Goal: Information Seeking & Learning: Learn about a topic

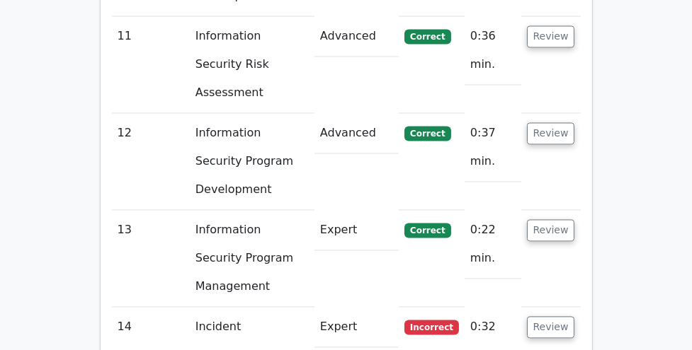
scroll to position [2591, 0]
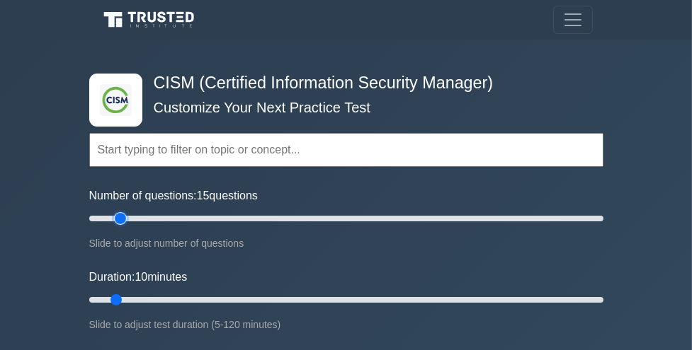
click at [125, 218] on input "Number of questions: 15 questions" at bounding box center [346, 218] width 514 height 17
click at [145, 215] on input "Number of questions: 25 questions" at bounding box center [346, 218] width 514 height 17
type input "30"
click at [152, 217] on input "Number of questions: 30 questions" at bounding box center [346, 218] width 514 height 17
click at [200, 297] on input "Duration: 30 minutes" at bounding box center [346, 300] width 514 height 17
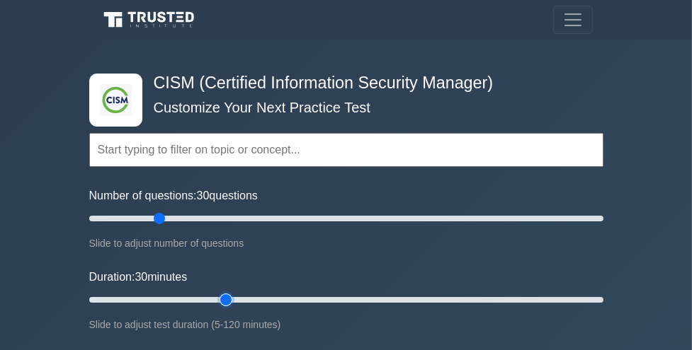
type input "35"
click at [217, 299] on input "Duration: 30 minutes" at bounding box center [346, 300] width 514 height 17
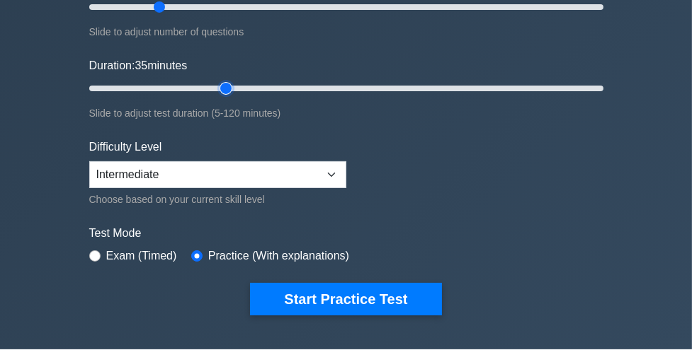
scroll to position [214, 0]
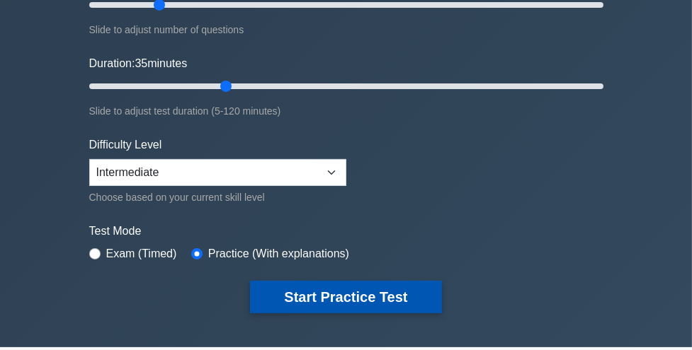
click at [286, 297] on button "Start Practice Test" at bounding box center [345, 297] width 191 height 33
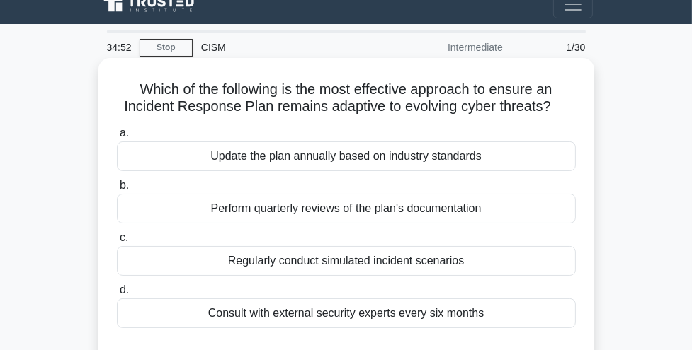
scroll to position [16, 0]
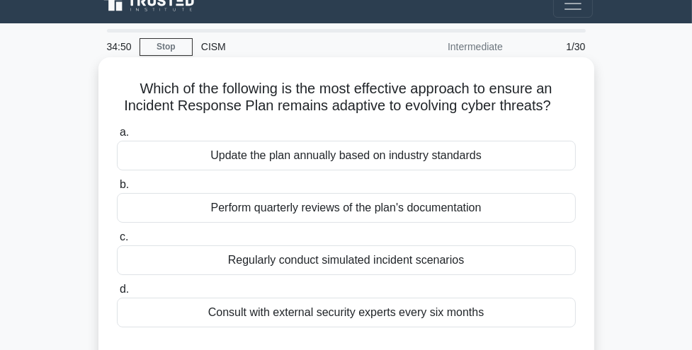
click at [296, 270] on div "Regularly conduct simulated incident scenarios" at bounding box center [346, 261] width 459 height 30
click at [117, 242] on input "c. Regularly conduct simulated incident scenarios" at bounding box center [117, 237] width 0 height 9
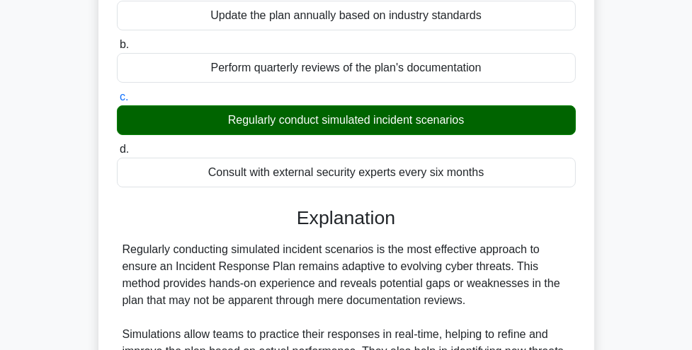
scroll to position [480, 0]
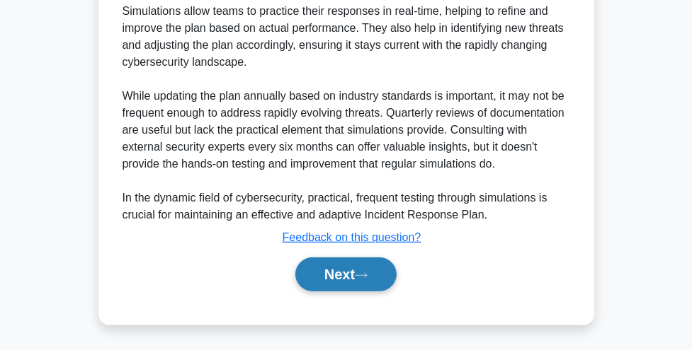
click at [301, 270] on button "Next" at bounding box center [345, 275] width 101 height 34
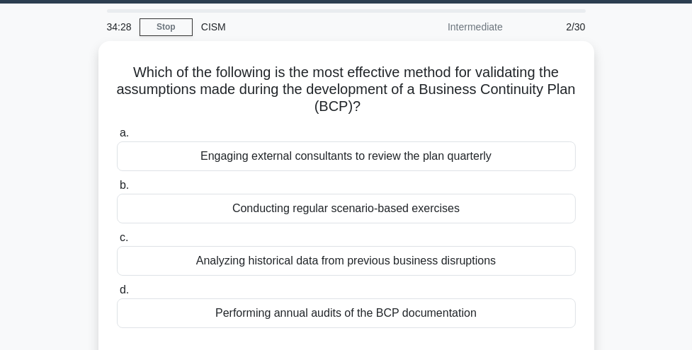
scroll to position [35, 0]
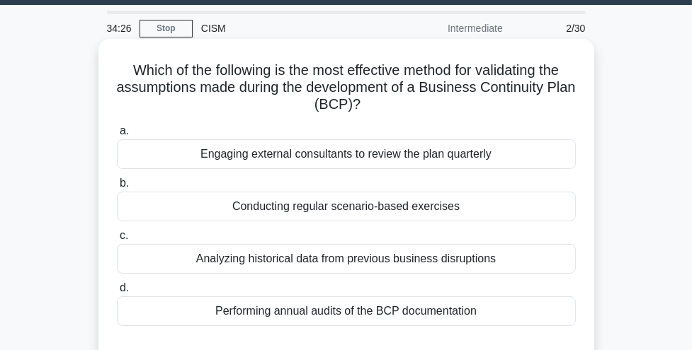
click at [317, 211] on div "Conducting regular scenario-based exercises" at bounding box center [346, 207] width 459 height 30
click at [117, 188] on input "b. Conducting regular scenario-based exercises" at bounding box center [117, 183] width 0 height 9
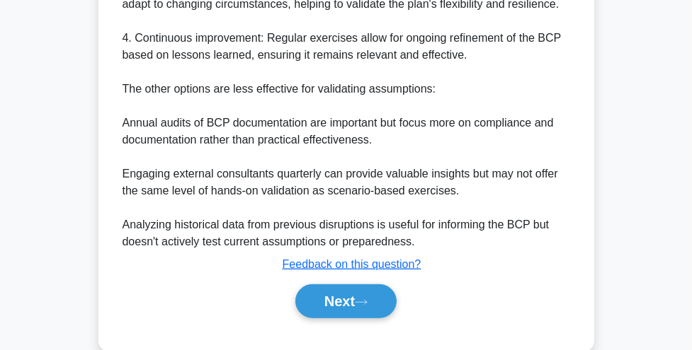
scroll to position [667, 0]
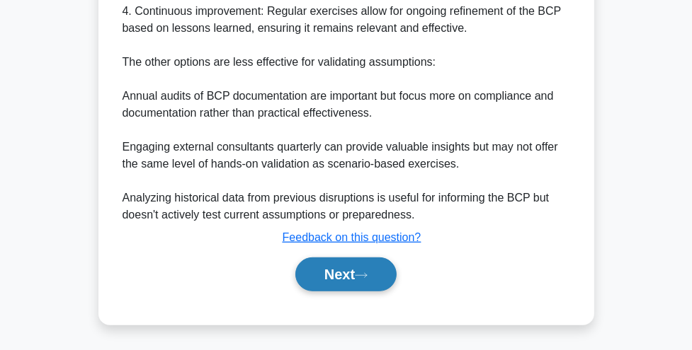
click at [343, 280] on button "Next" at bounding box center [345, 275] width 101 height 34
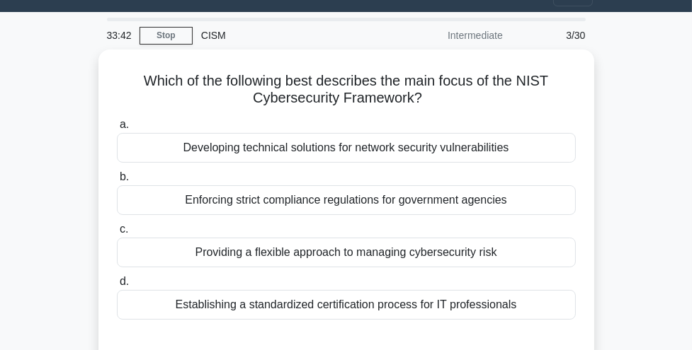
scroll to position [28, 0]
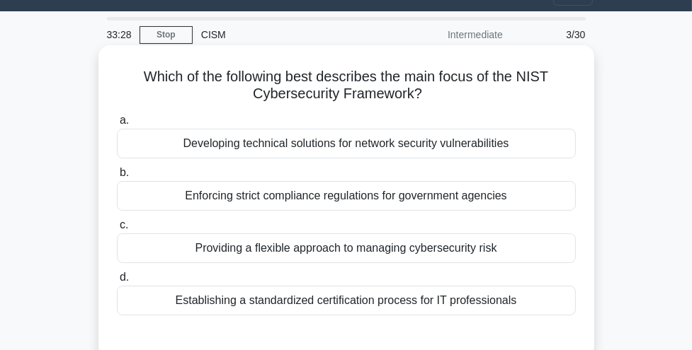
click at [341, 259] on div "Providing a flexible approach to managing cybersecurity risk" at bounding box center [346, 249] width 459 height 30
click at [117, 230] on input "c. Providing a flexible approach to managing cybersecurity risk" at bounding box center [117, 225] width 0 height 9
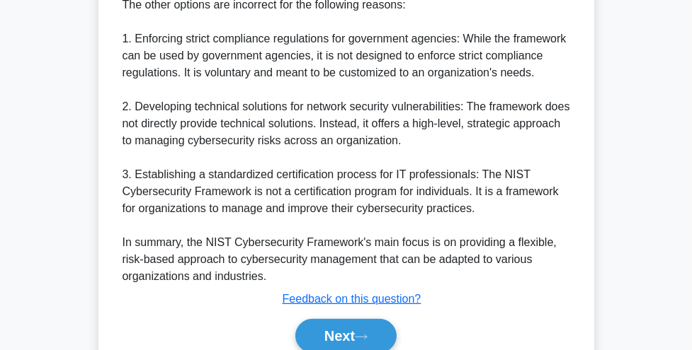
scroll to position [616, 0]
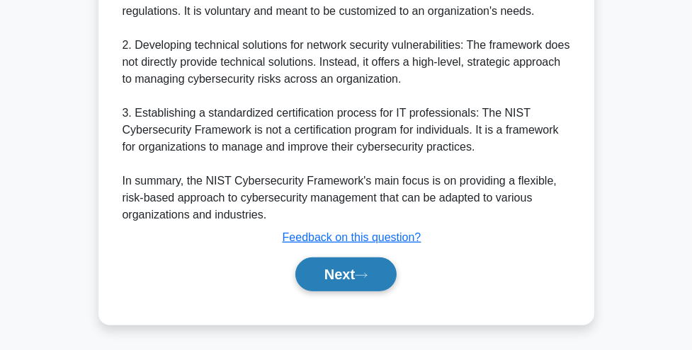
click at [336, 278] on button "Next" at bounding box center [345, 275] width 101 height 34
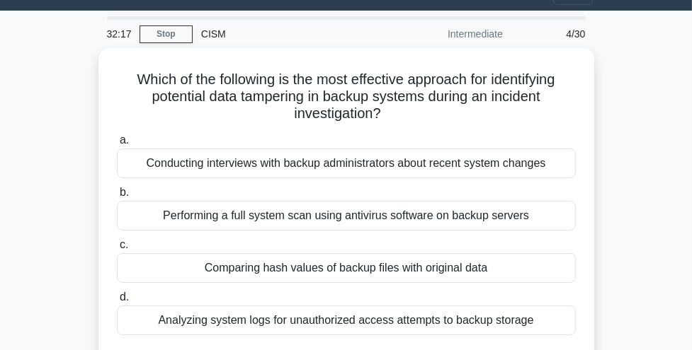
scroll to position [30, 0]
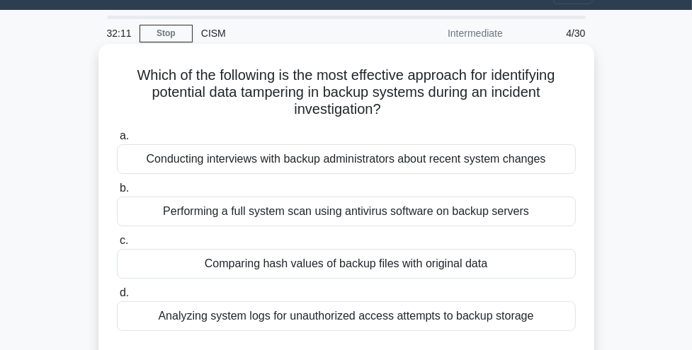
click at [335, 269] on div "Comparing hash values of backup files with original data" at bounding box center [346, 264] width 459 height 30
click at [117, 246] on input "c. Comparing hash values of backup files with original data" at bounding box center [117, 240] width 0 height 9
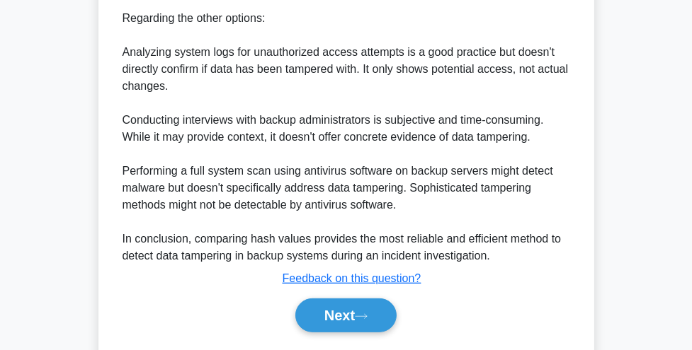
scroll to position [684, 0]
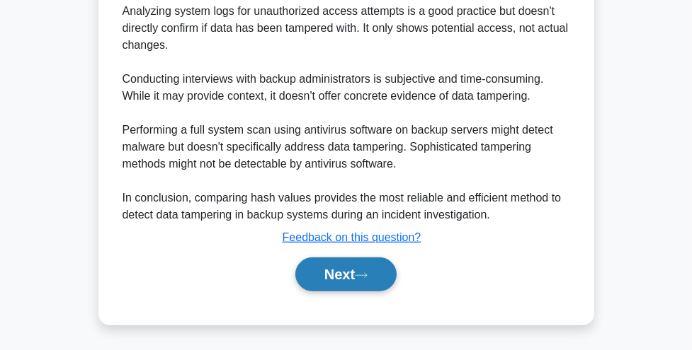
click at [340, 281] on button "Next" at bounding box center [345, 275] width 101 height 34
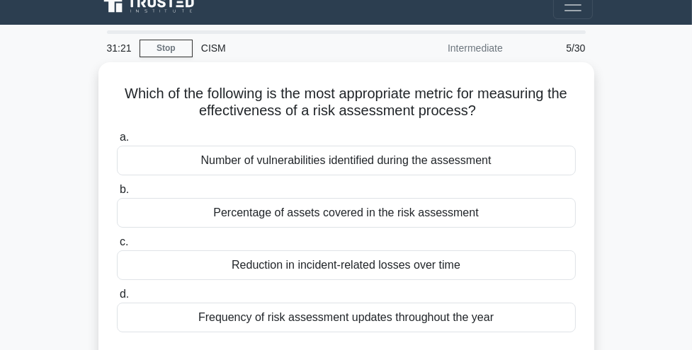
scroll to position [16, 0]
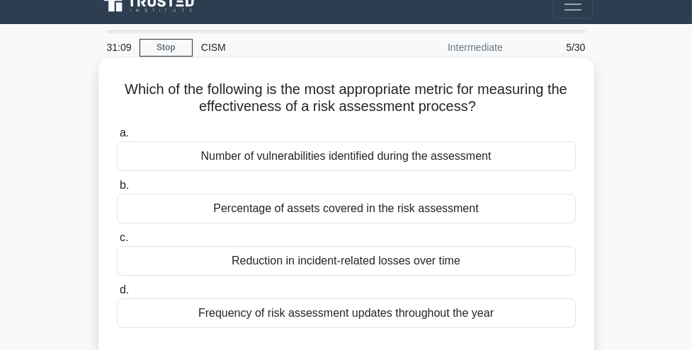
click at [340, 268] on div "Reduction in incident-related losses over time" at bounding box center [346, 261] width 459 height 30
click at [117, 243] on input "c. Reduction in incident-related losses over time" at bounding box center [117, 238] width 0 height 9
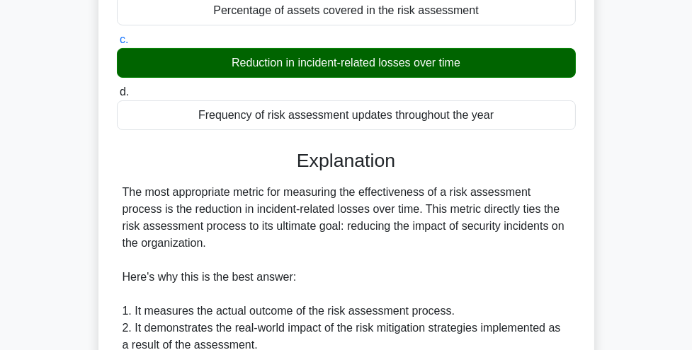
scroll to position [284, 0]
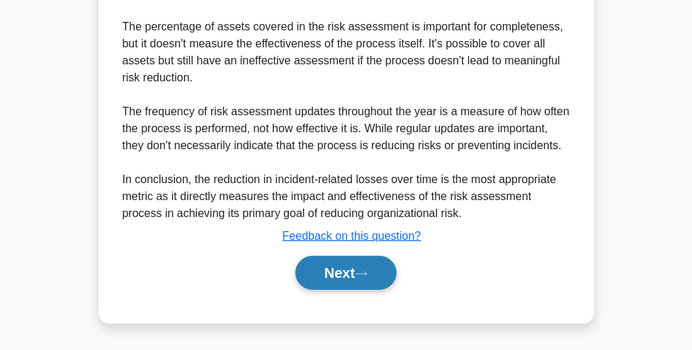
click at [340, 267] on button "Next" at bounding box center [345, 273] width 101 height 34
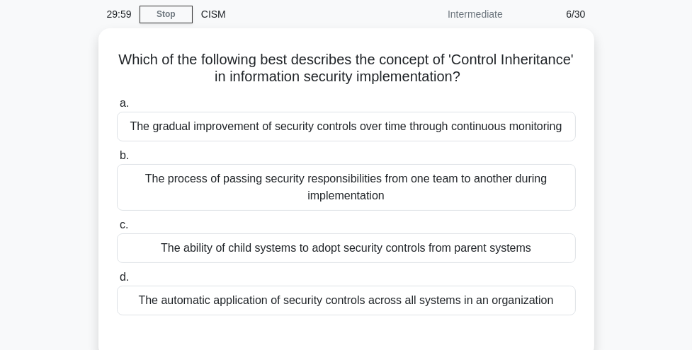
scroll to position [49, 0]
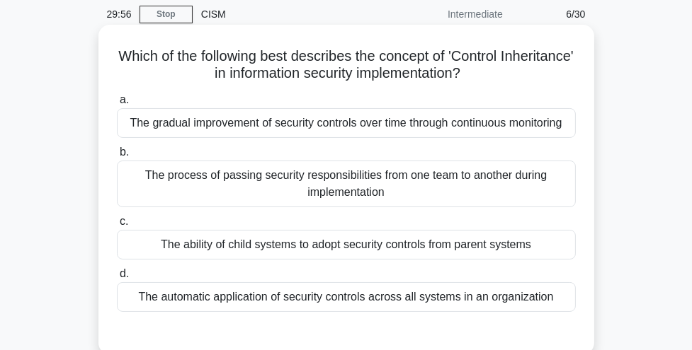
click at [349, 199] on div "The process of passing security responsibilities from one team to another durin…" at bounding box center [346, 184] width 459 height 47
click at [117, 157] on input "b. The process of passing security responsibilities from one team to another du…" at bounding box center [117, 152] width 0 height 9
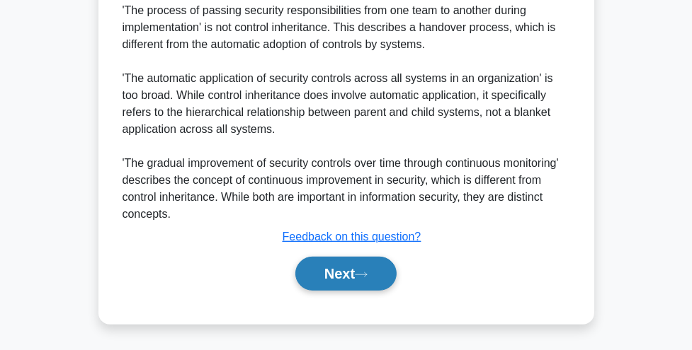
click at [319, 274] on button "Next" at bounding box center [345, 274] width 101 height 34
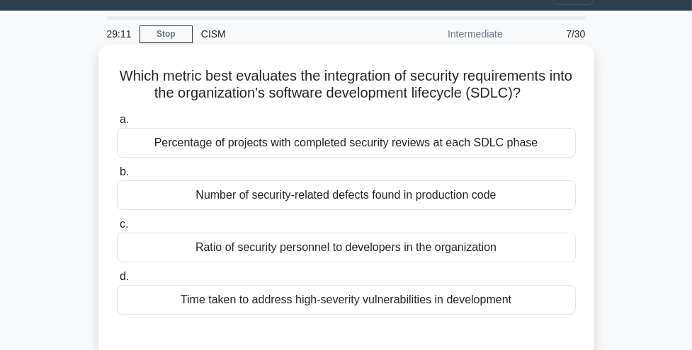
scroll to position [31, 0]
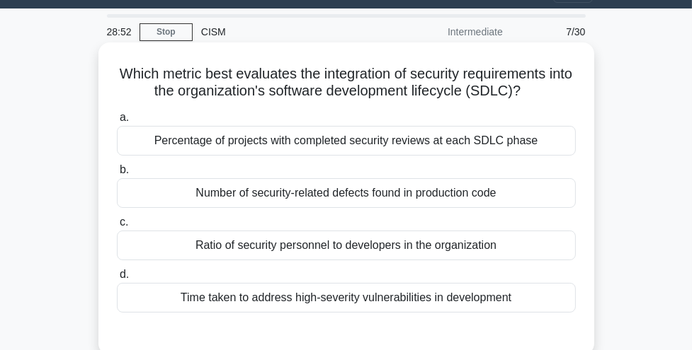
click at [352, 195] on div "Number of security-related defects found in production code" at bounding box center [346, 193] width 459 height 30
click at [117, 175] on input "b. Number of security-related defects found in production code" at bounding box center [117, 170] width 0 height 9
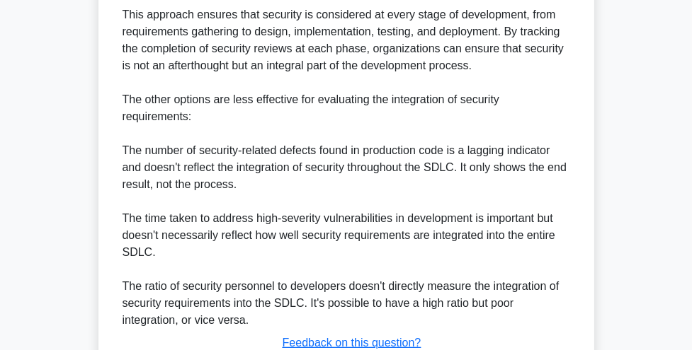
scroll to position [584, 0]
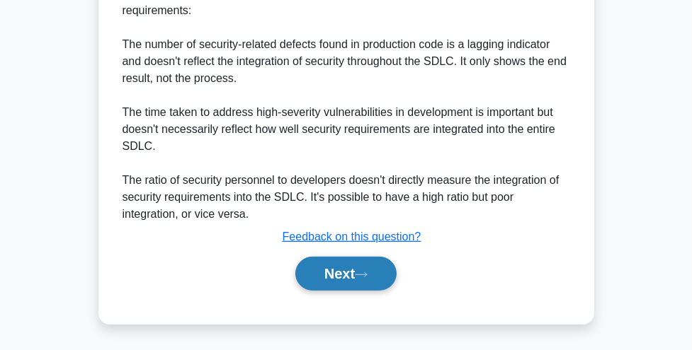
click at [348, 280] on button "Next" at bounding box center [345, 274] width 101 height 34
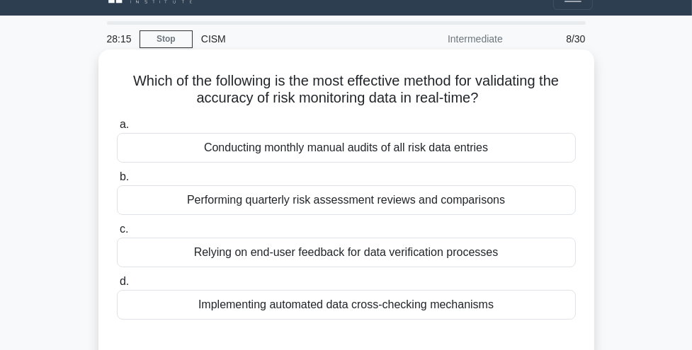
scroll to position [24, 0]
click at [323, 302] on div "Implementing automated data cross-checking mechanisms" at bounding box center [346, 305] width 459 height 30
click at [117, 287] on input "d. Implementing automated data cross-checking mechanisms" at bounding box center [117, 281] width 0 height 9
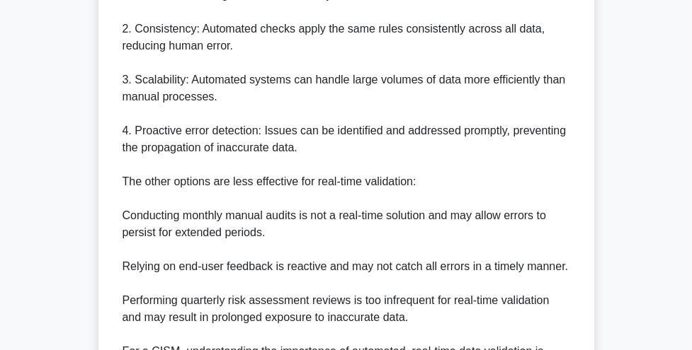
scroll to position [667, 0]
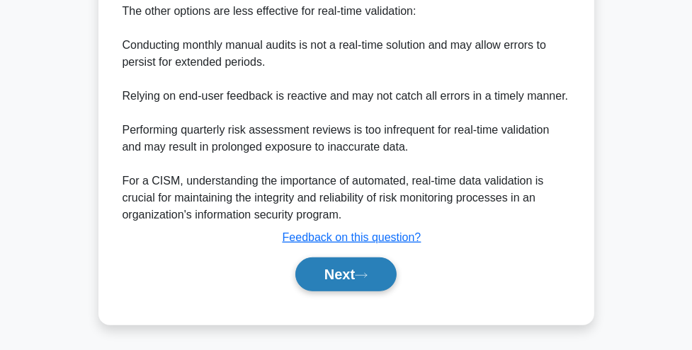
click at [336, 277] on button "Next" at bounding box center [345, 275] width 101 height 34
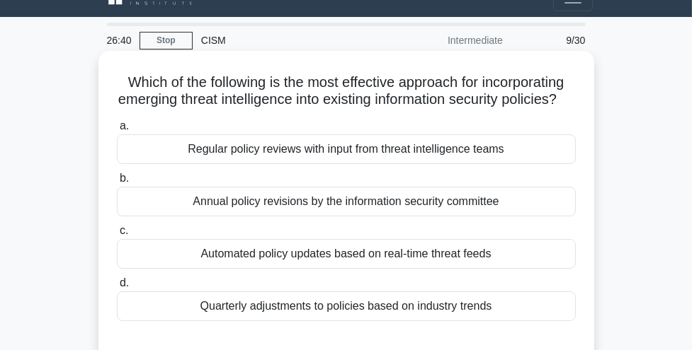
scroll to position [23, 0]
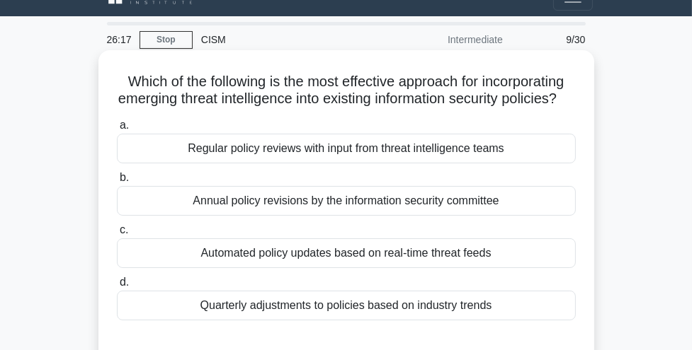
click at [399, 158] on div "Regular policy reviews with input from threat intelligence teams" at bounding box center [346, 149] width 459 height 30
click at [117, 130] on input "a. Regular policy reviews with input from threat intelligence teams" at bounding box center [117, 125] width 0 height 9
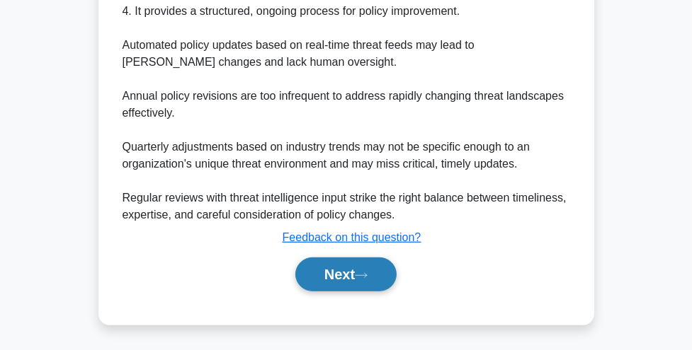
click at [341, 275] on button "Next" at bounding box center [345, 275] width 101 height 34
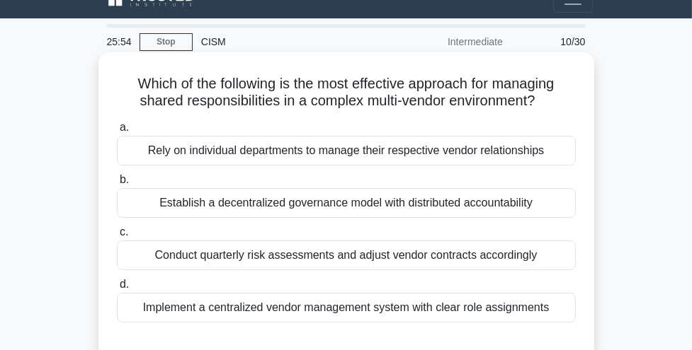
scroll to position [22, 0]
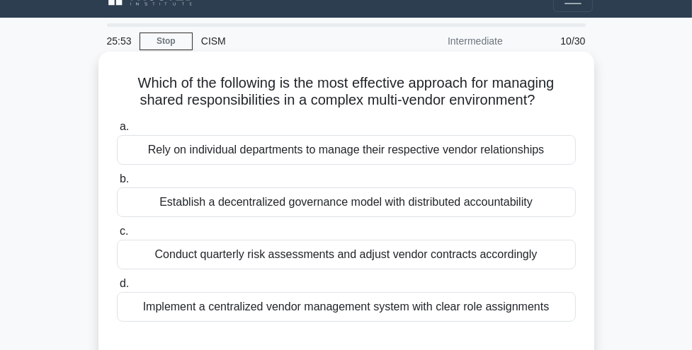
click at [347, 306] on div "Implement a centralized vendor management system with clear role assignments" at bounding box center [346, 307] width 459 height 30
click at [117, 289] on input "d. Implement a centralized vendor management system with clear role assignments" at bounding box center [117, 284] width 0 height 9
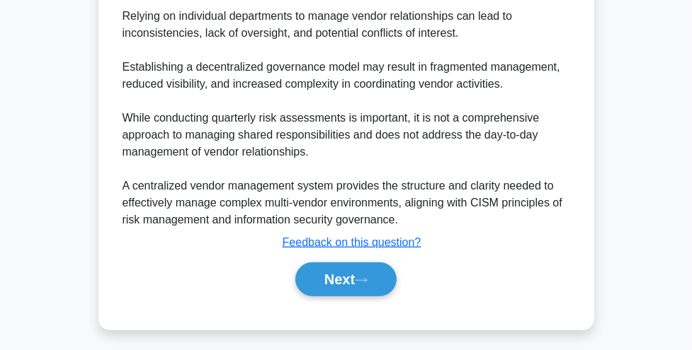
scroll to position [752, 0]
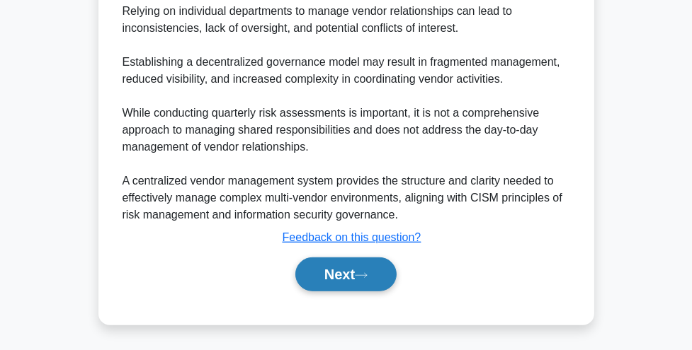
click at [348, 271] on button "Next" at bounding box center [345, 275] width 101 height 34
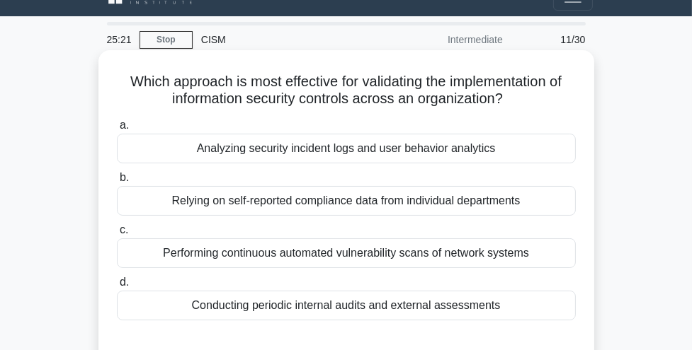
scroll to position [23, 0]
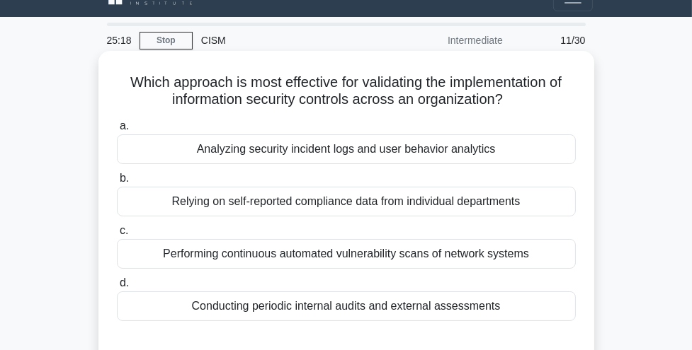
click at [360, 304] on div "Conducting periodic internal audits and external assessments" at bounding box center [346, 307] width 459 height 30
click at [117, 288] on input "d. Conducting periodic internal audits and external assessments" at bounding box center [117, 283] width 0 height 9
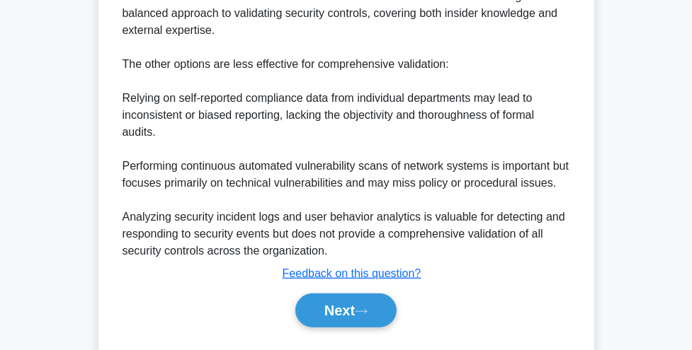
scroll to position [701, 0]
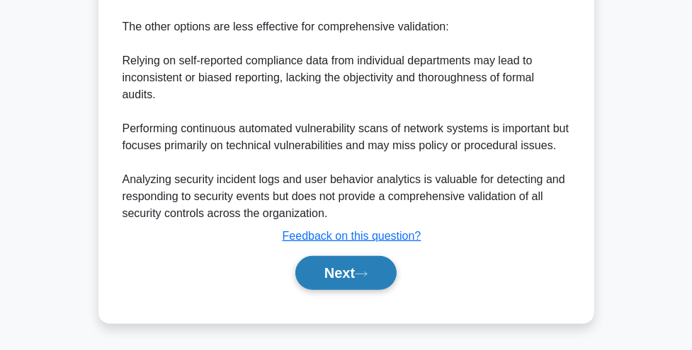
click at [358, 275] on button "Next" at bounding box center [345, 273] width 101 height 34
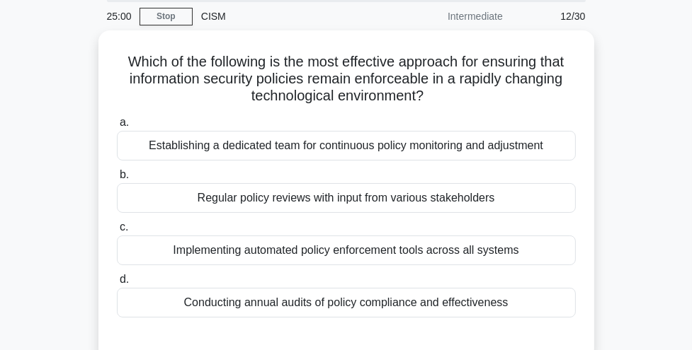
scroll to position [46, 0]
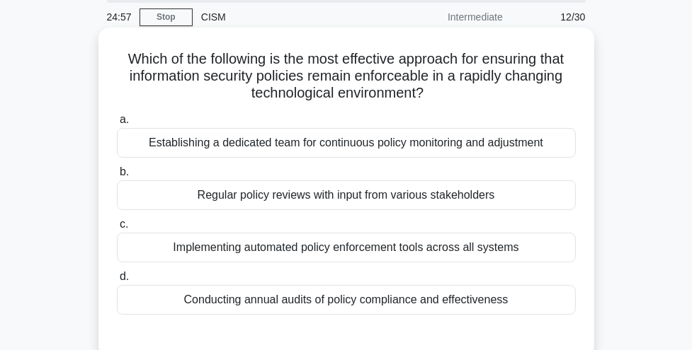
click at [417, 139] on div "Establishing a dedicated team for continuous policy monitoring and adjustment" at bounding box center [346, 143] width 459 height 30
click at [117, 125] on input "a. Establishing a dedicated team for continuous policy monitoring and adjustment" at bounding box center [117, 119] width 0 height 9
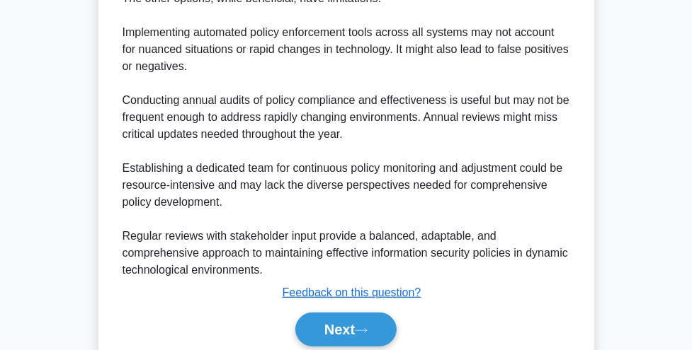
scroll to position [703, 0]
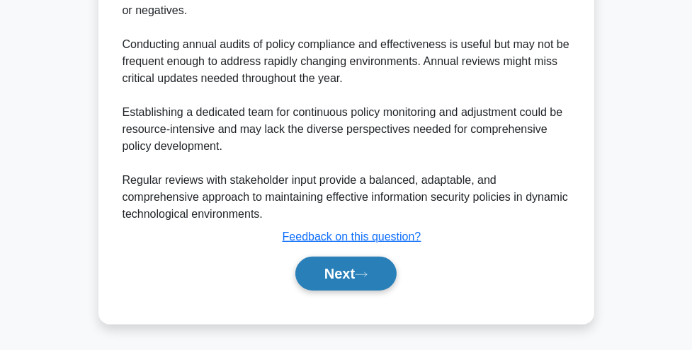
click at [336, 276] on button "Next" at bounding box center [345, 274] width 101 height 34
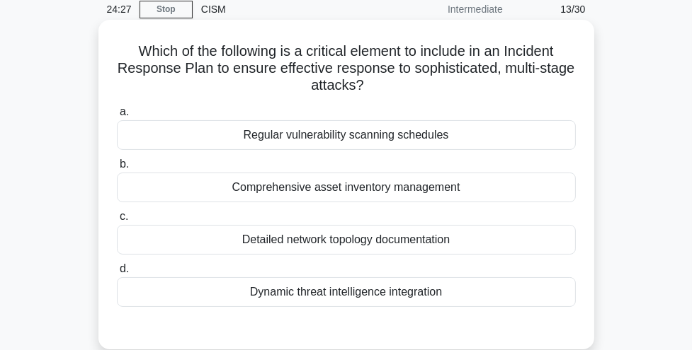
scroll to position [54, 0]
click at [340, 249] on div "Detailed network topology documentation" at bounding box center [346, 240] width 459 height 30
click at [117, 222] on input "c. Detailed network topology documentation" at bounding box center [117, 216] width 0 height 9
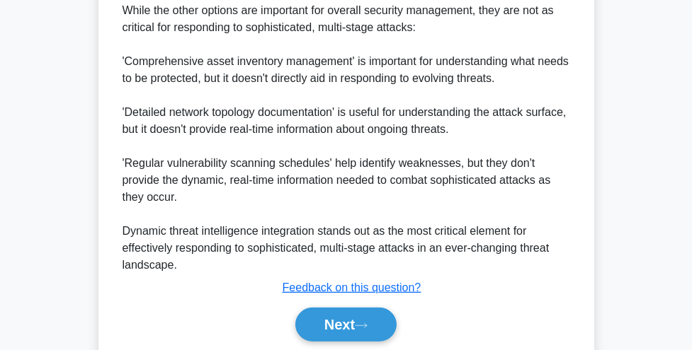
scroll to position [652, 0]
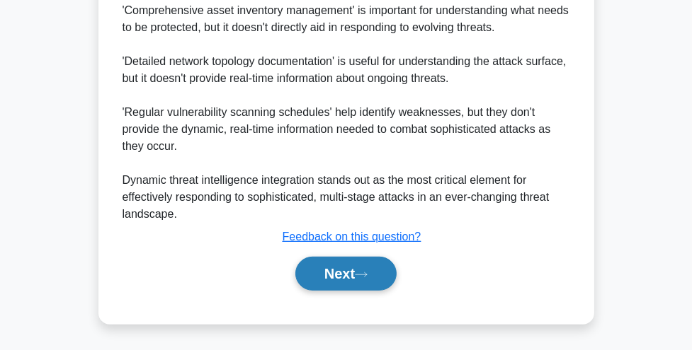
click at [336, 275] on button "Next" at bounding box center [345, 274] width 101 height 34
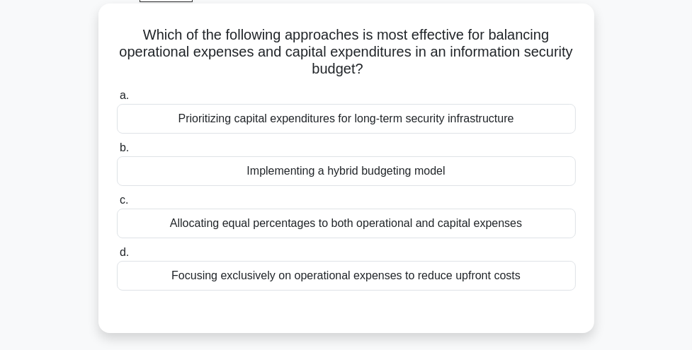
scroll to position [71, 0]
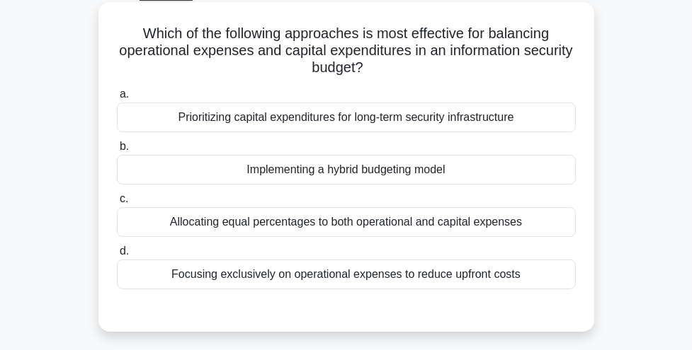
click at [332, 174] on div "Implementing a hybrid budgeting model" at bounding box center [346, 170] width 459 height 30
click at [117, 151] on input "b. Implementing a hybrid budgeting model" at bounding box center [117, 146] width 0 height 9
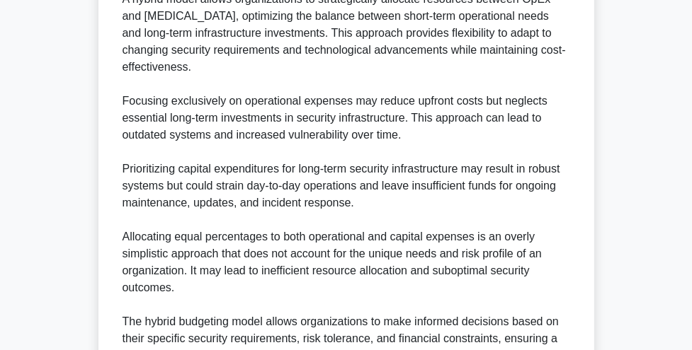
scroll to position [633, 0]
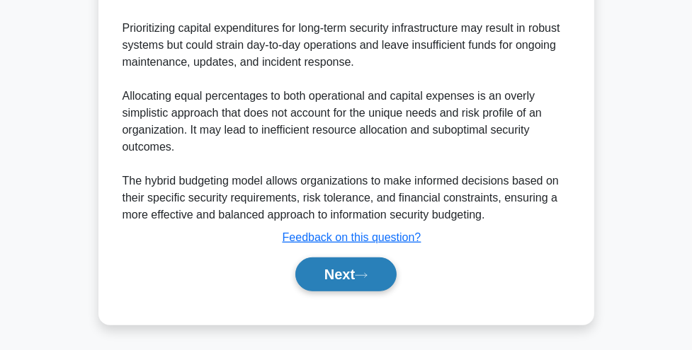
click at [317, 261] on button "Next" at bounding box center [345, 275] width 101 height 34
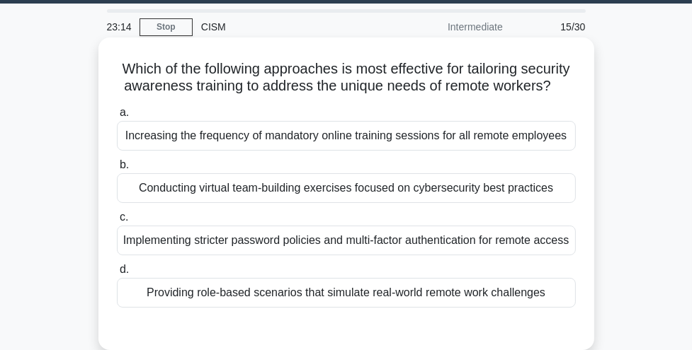
scroll to position [33, 0]
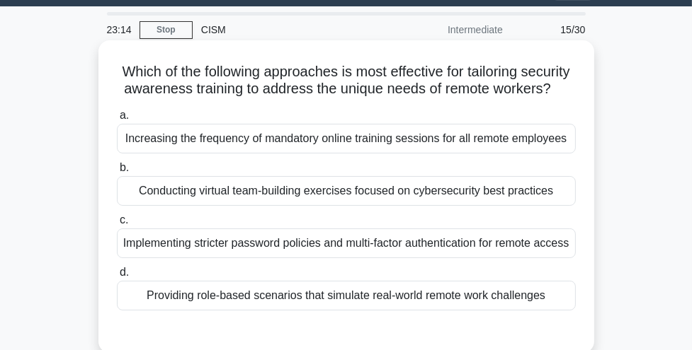
click at [306, 311] on div "Providing role-based scenarios that simulate real-world remote work challenges" at bounding box center [346, 296] width 459 height 30
click at [117, 277] on input "d. Providing role-based scenarios that simulate real-world remote work challeng…" at bounding box center [117, 272] width 0 height 9
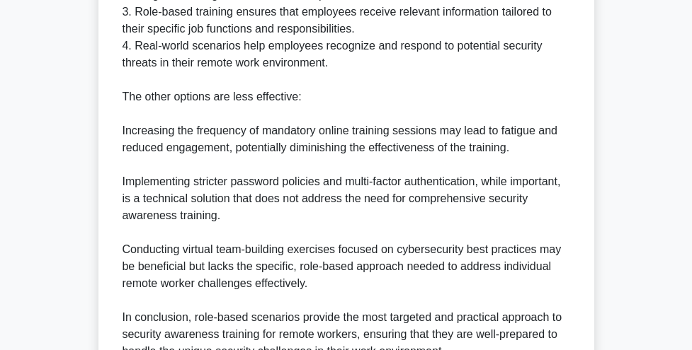
scroll to position [684, 0]
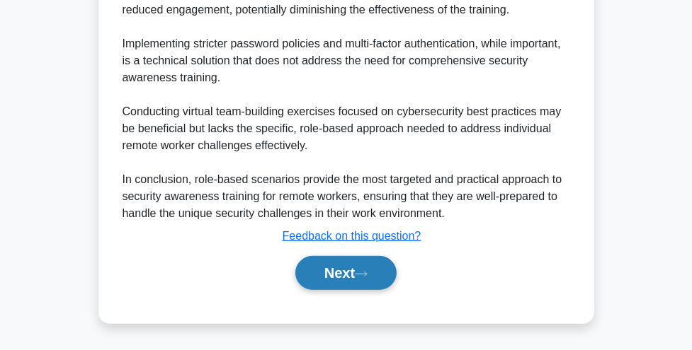
click at [314, 273] on button "Next" at bounding box center [345, 273] width 101 height 34
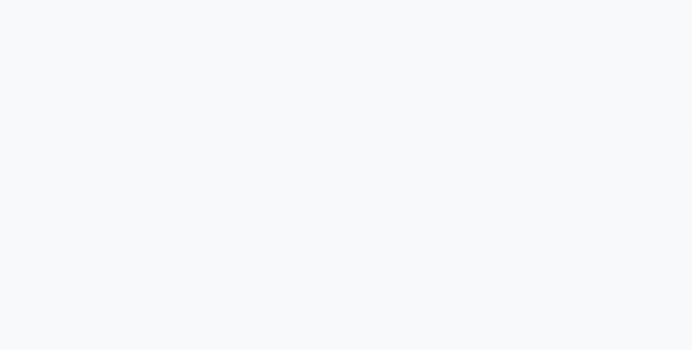
scroll to position [0, 0]
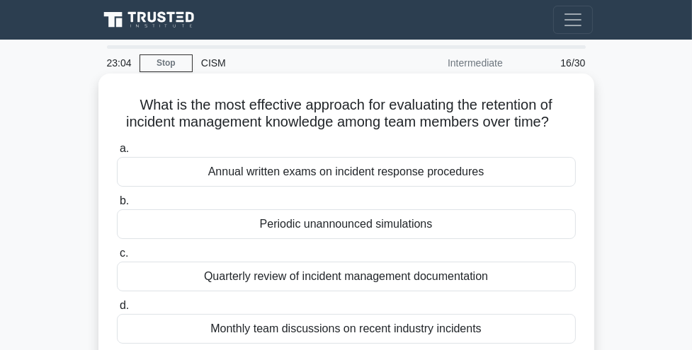
click at [314, 226] on div "Periodic unannounced simulations" at bounding box center [346, 225] width 459 height 30
click at [117, 206] on input "b. Periodic unannounced simulations" at bounding box center [117, 201] width 0 height 9
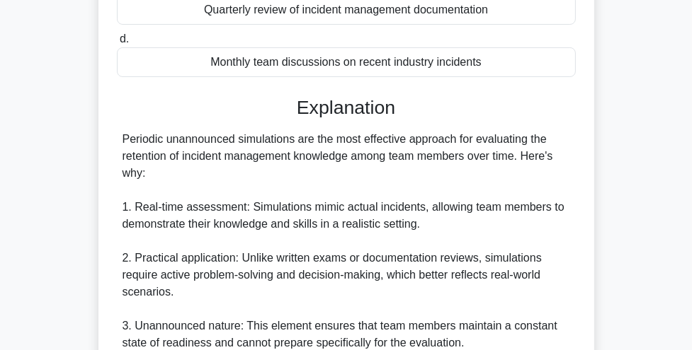
scroll to position [718, 0]
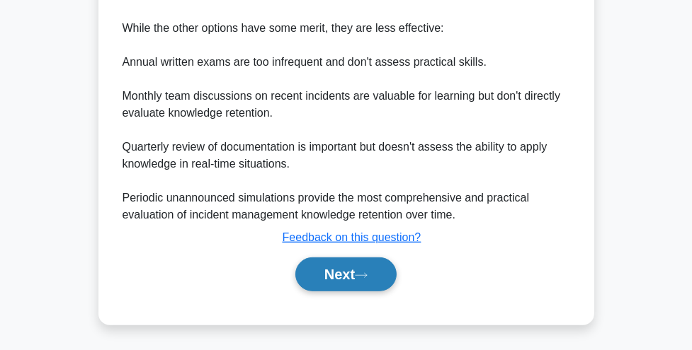
click at [314, 268] on button "Next" at bounding box center [345, 275] width 101 height 34
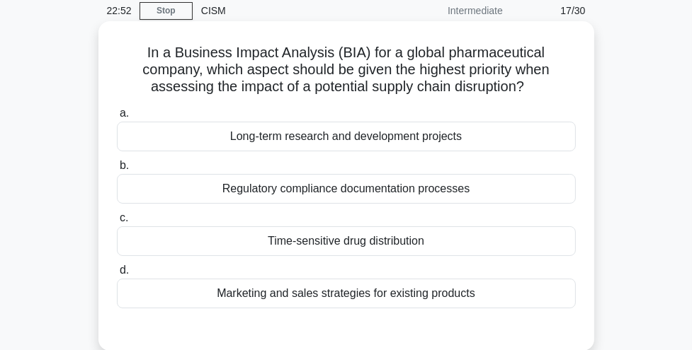
scroll to position [52, 0]
click at [319, 242] on div "Time-sensitive drug distribution" at bounding box center [346, 242] width 459 height 30
click at [117, 223] on input "c. Time-sensitive drug distribution" at bounding box center [117, 218] width 0 height 9
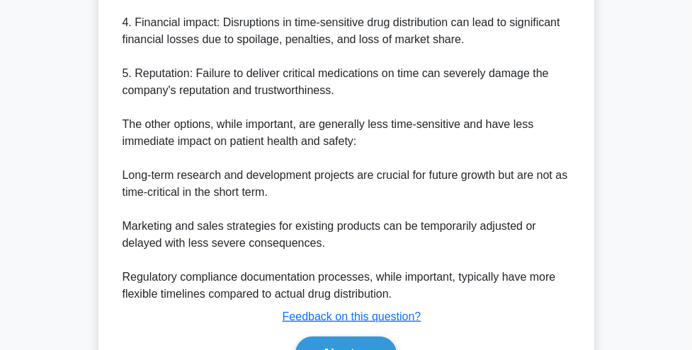
scroll to position [701, 0]
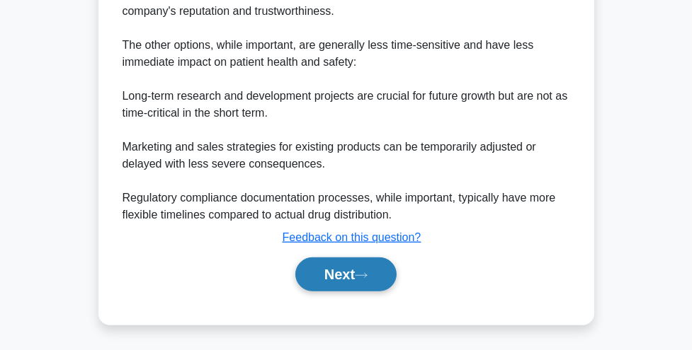
click at [308, 276] on button "Next" at bounding box center [345, 275] width 101 height 34
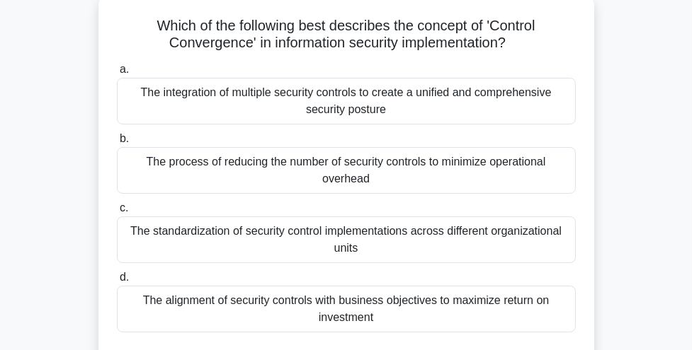
scroll to position [79, 0]
click at [307, 255] on div "The standardization of security control implementations across different organi…" at bounding box center [346, 240] width 459 height 47
click at [117, 214] on input "c. The standardization of security control implementations across different org…" at bounding box center [117, 209] width 0 height 9
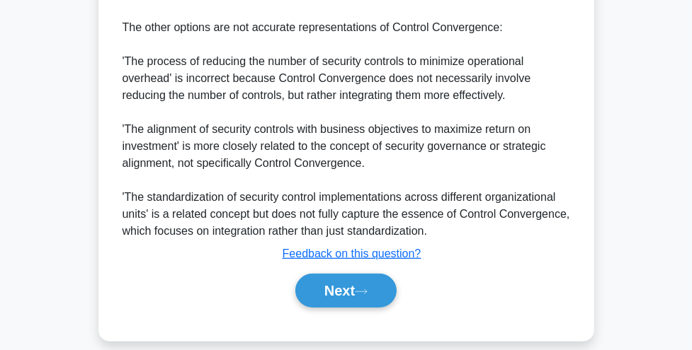
scroll to position [686, 0]
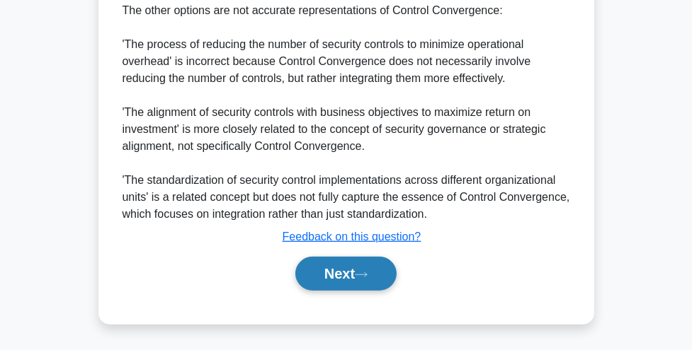
click at [309, 272] on button "Next" at bounding box center [345, 274] width 101 height 34
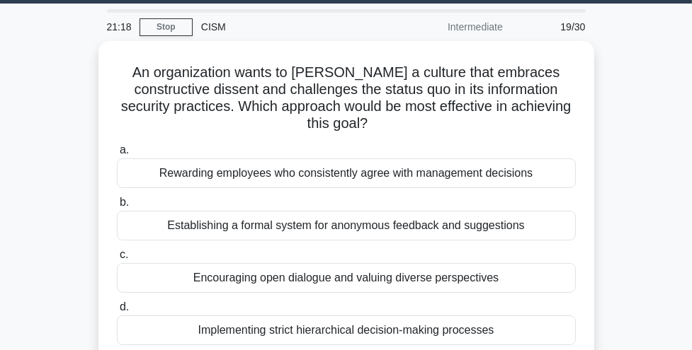
scroll to position [35, 0]
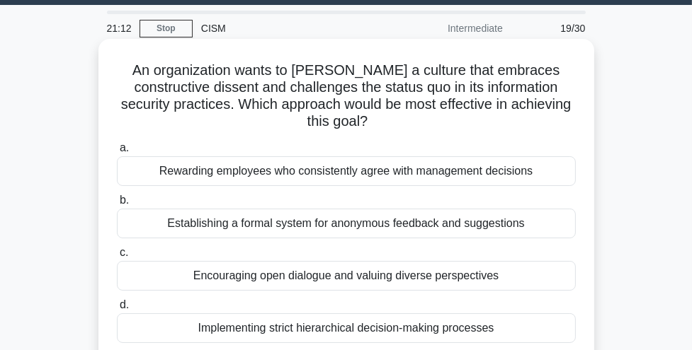
click at [309, 264] on div "Encouraging open dialogue and valuing diverse perspectives" at bounding box center [346, 276] width 459 height 30
click at [117, 258] on input "c. Encouraging open dialogue and valuing diverse perspectives" at bounding box center [117, 252] width 0 height 9
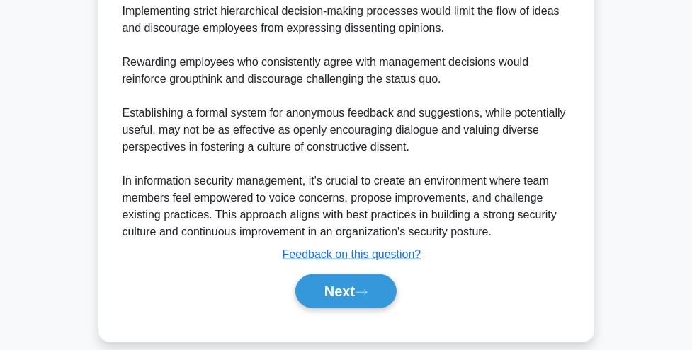
click at [309, 275] on button "Next" at bounding box center [345, 292] width 101 height 34
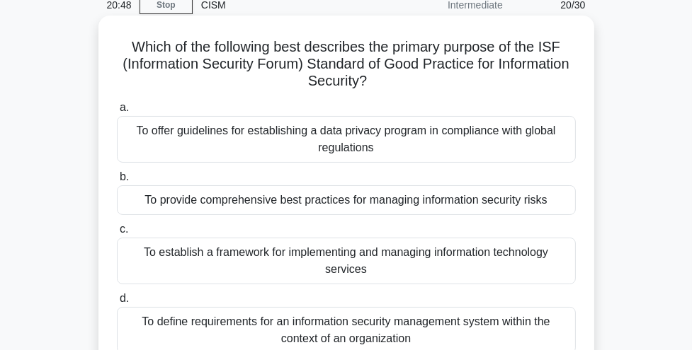
scroll to position [60, 0]
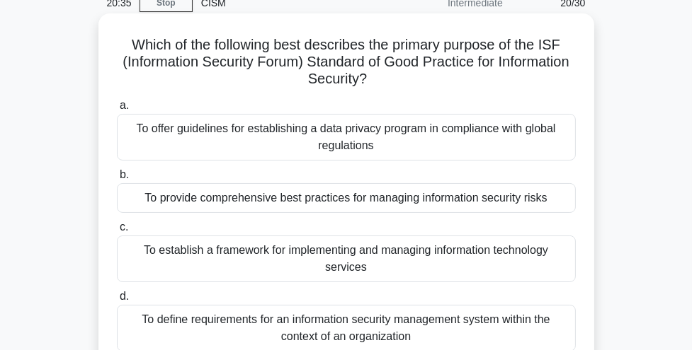
click at [309, 263] on div "To establish a framework for implementing and managing information technology s…" at bounding box center [346, 259] width 459 height 47
click at [117, 232] on input "c. To establish a framework for implementing and managing information technolog…" at bounding box center [117, 227] width 0 height 9
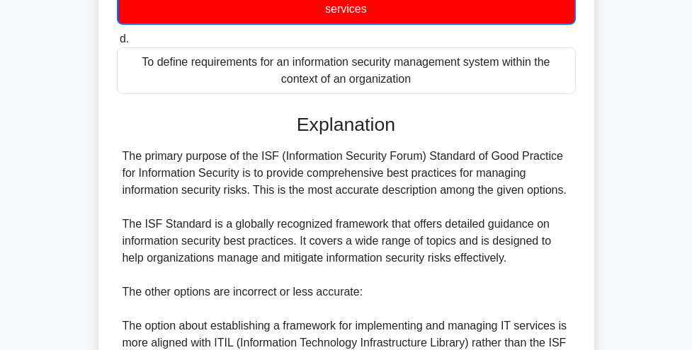
scroll to position [596, 0]
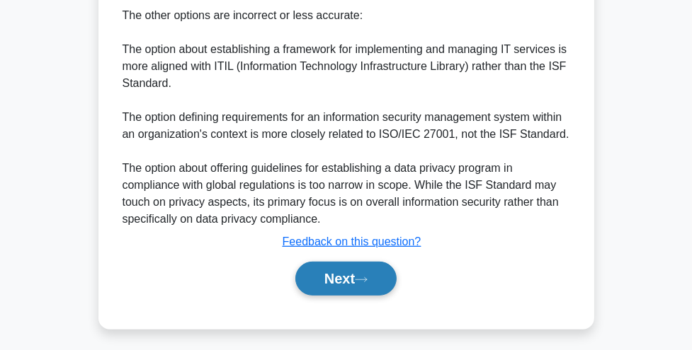
click at [314, 279] on button "Next" at bounding box center [345, 279] width 101 height 34
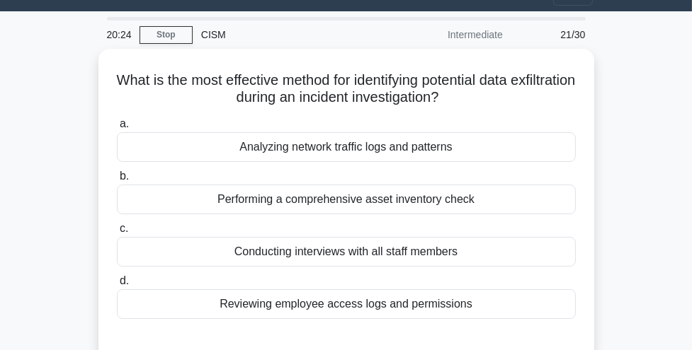
scroll to position [31, 0]
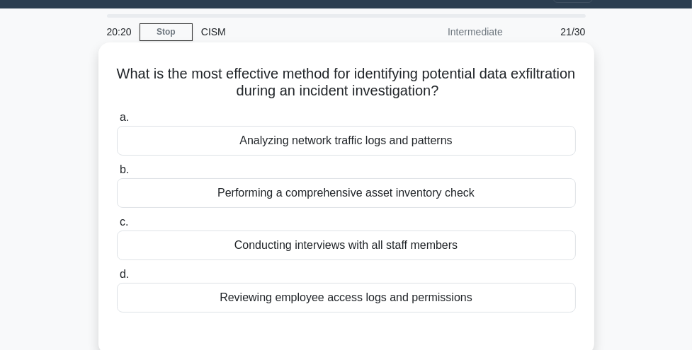
click at [350, 140] on div "Analyzing network traffic logs and patterns" at bounding box center [346, 141] width 459 height 30
click at [117, 122] on input "a. Analyzing network traffic logs and patterns" at bounding box center [117, 117] width 0 height 9
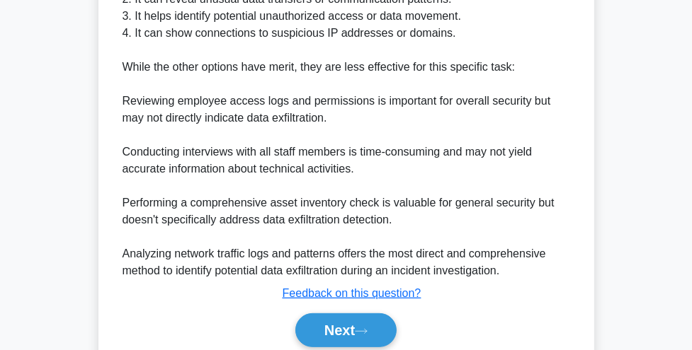
scroll to position [509, 0]
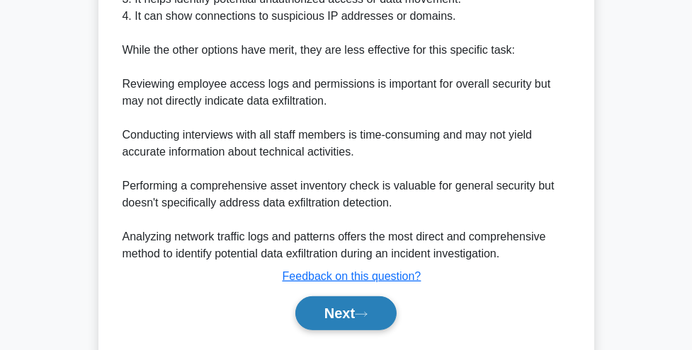
click at [321, 306] on button "Next" at bounding box center [345, 314] width 101 height 34
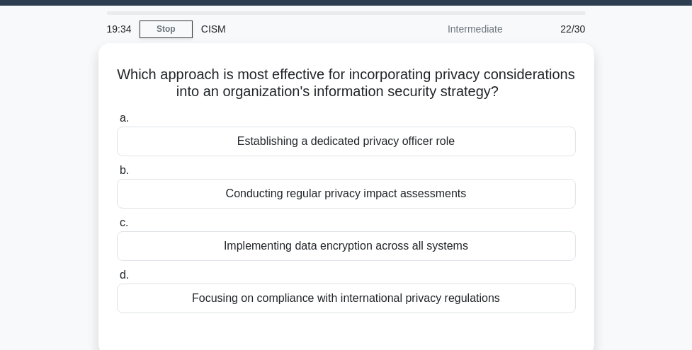
scroll to position [37, 0]
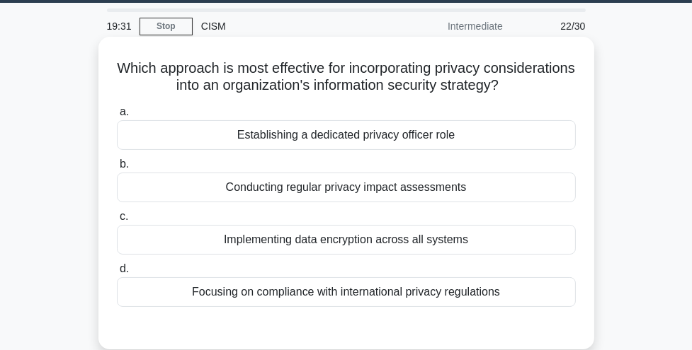
click at [345, 186] on div "Conducting regular privacy impact assessments" at bounding box center [346, 188] width 459 height 30
click at [117, 169] on input "b. Conducting regular privacy impact assessments" at bounding box center [117, 164] width 0 height 9
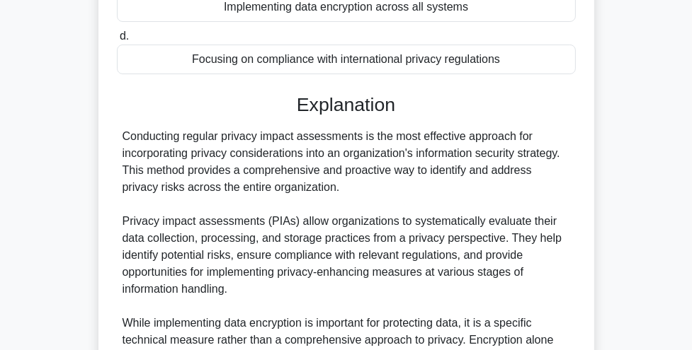
scroll to position [633, 0]
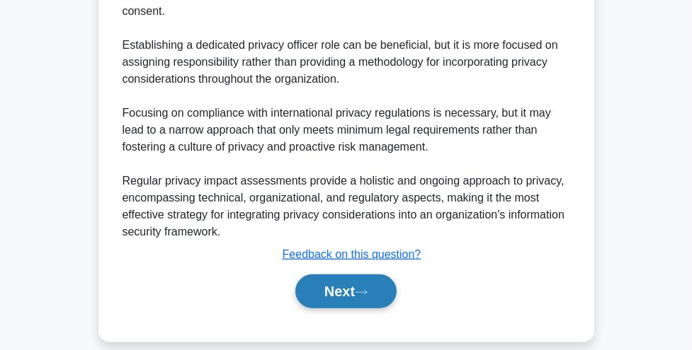
click at [339, 275] on button "Next" at bounding box center [345, 292] width 101 height 34
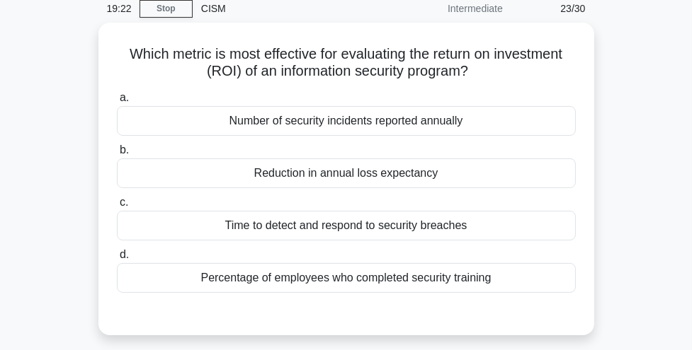
scroll to position [59, 0]
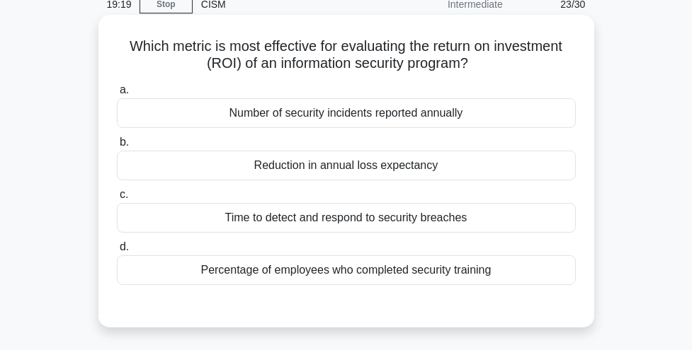
click at [357, 159] on div "Reduction in annual loss expectancy" at bounding box center [346, 166] width 459 height 30
click at [117, 147] on input "b. Reduction in annual loss expectancy" at bounding box center [117, 142] width 0 height 9
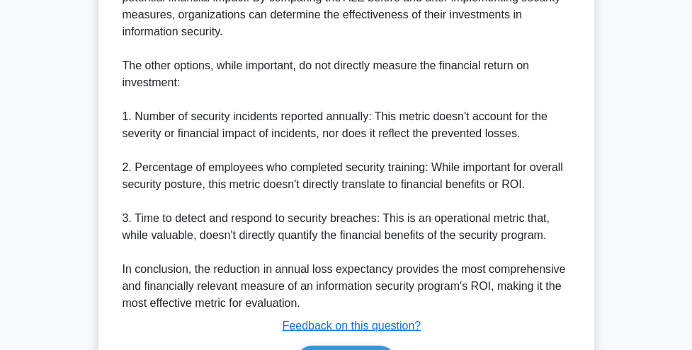
scroll to position [650, 0]
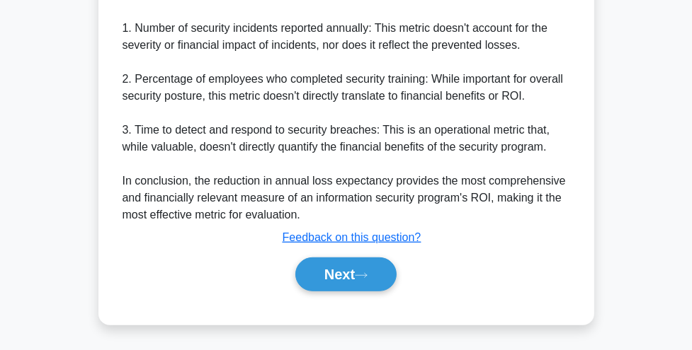
click at [334, 292] on div "Next" at bounding box center [346, 274] width 459 height 45
click at [330, 278] on button "Next" at bounding box center [345, 275] width 101 height 34
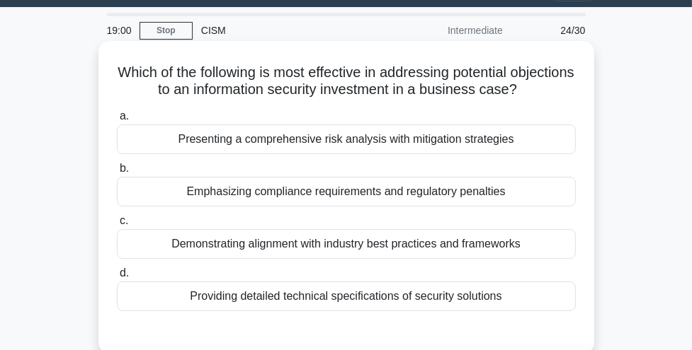
scroll to position [33, 0]
click at [345, 189] on div "Emphasizing compliance requirements and regulatory penalties" at bounding box center [346, 192] width 459 height 30
click at [117, 173] on input "b. Emphasizing compliance requirements and regulatory penalties" at bounding box center [117, 168] width 0 height 9
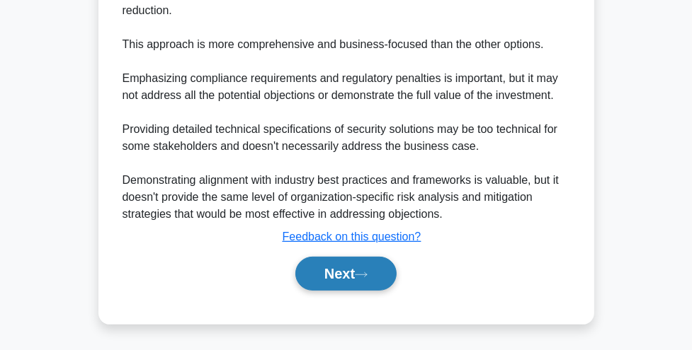
click at [342, 262] on button "Next" at bounding box center [345, 274] width 101 height 34
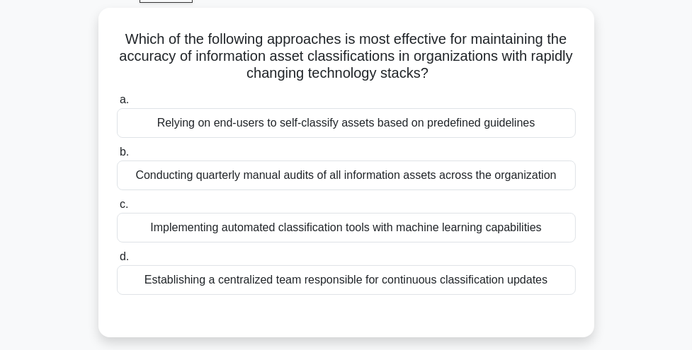
scroll to position [76, 0]
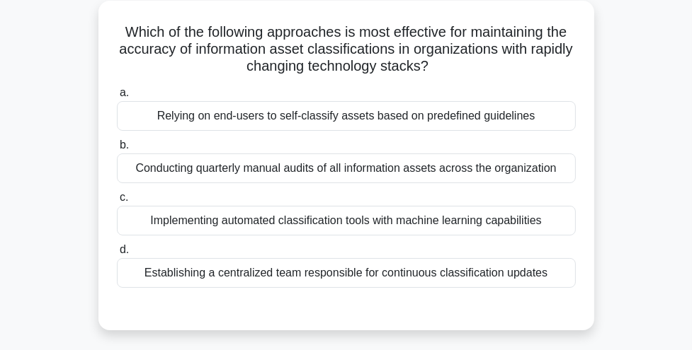
click at [342, 262] on div "Establishing a centralized team responsible for continuous classification updat…" at bounding box center [346, 273] width 459 height 30
click at [117, 255] on input "d. Establishing a centralized team responsible for continuous classification up…" at bounding box center [117, 250] width 0 height 9
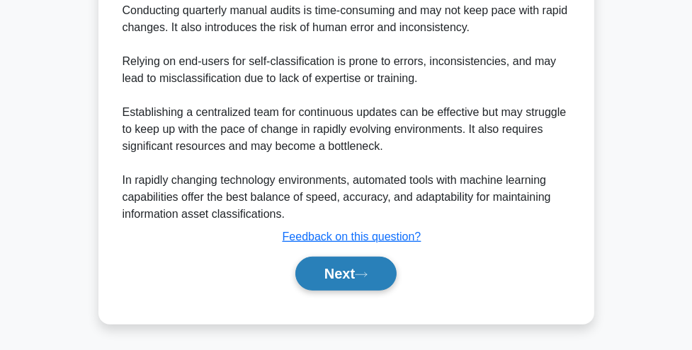
click at [341, 264] on button "Next" at bounding box center [345, 274] width 101 height 34
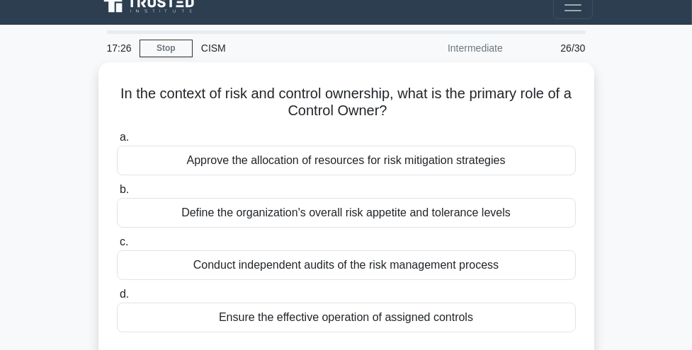
scroll to position [20, 0]
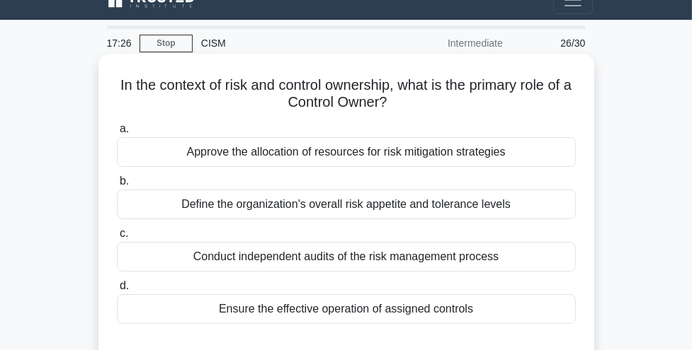
click at [333, 311] on div "Ensure the effective operation of assigned controls" at bounding box center [346, 309] width 459 height 30
click at [117, 291] on input "d. Ensure the effective operation of assigned controls" at bounding box center [117, 286] width 0 height 9
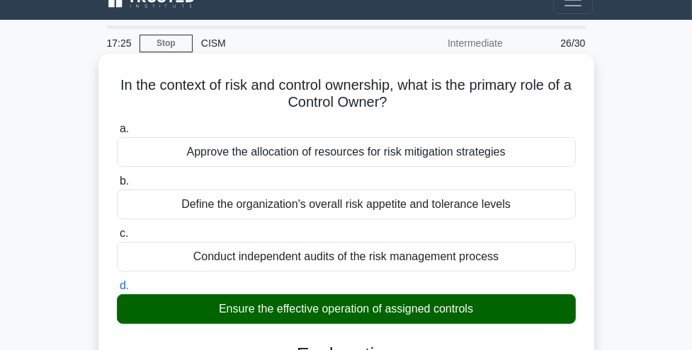
scroll to position [548, 0]
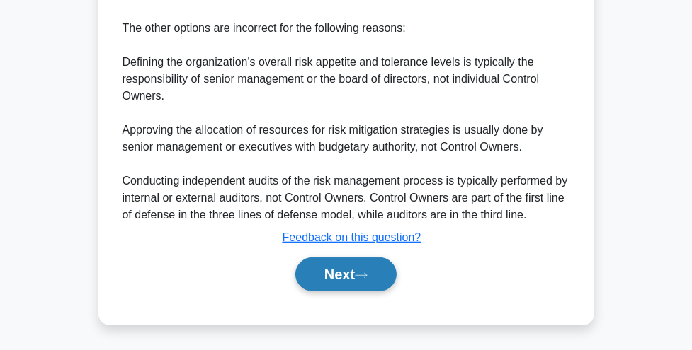
click at [332, 282] on button "Next" at bounding box center [345, 275] width 101 height 34
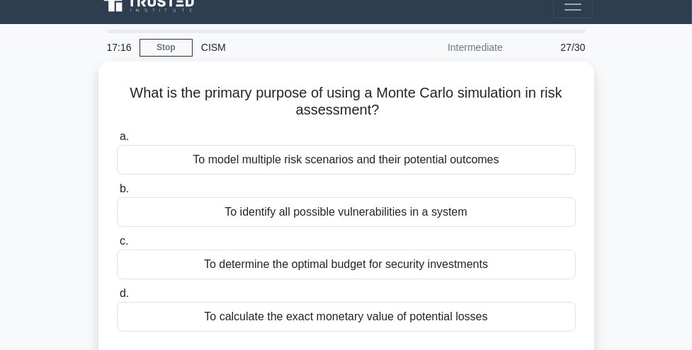
scroll to position [18, 0]
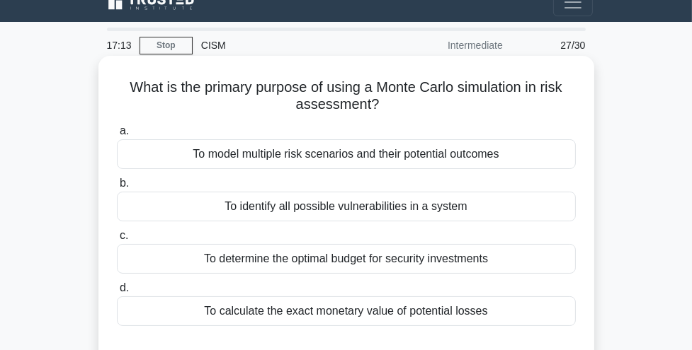
click at [354, 157] on div "To model multiple risk scenarios and their potential outcomes" at bounding box center [346, 154] width 459 height 30
click at [117, 136] on input "a. To model multiple risk scenarios and their potential outcomes" at bounding box center [117, 131] width 0 height 9
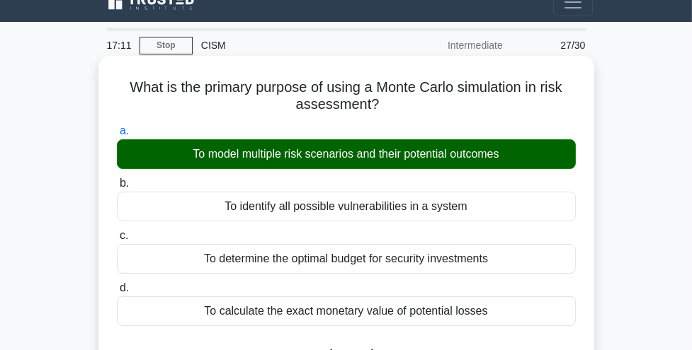
scroll to position [408, 0]
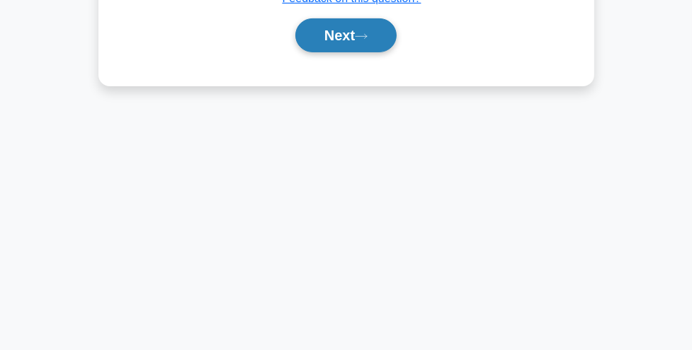
click at [360, 38] on button "Next" at bounding box center [345, 35] width 101 height 34
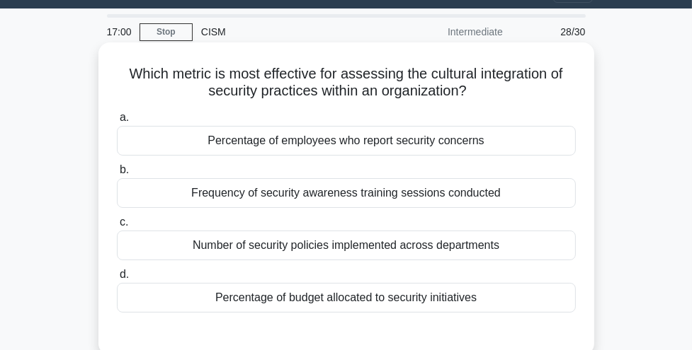
scroll to position [33, 0]
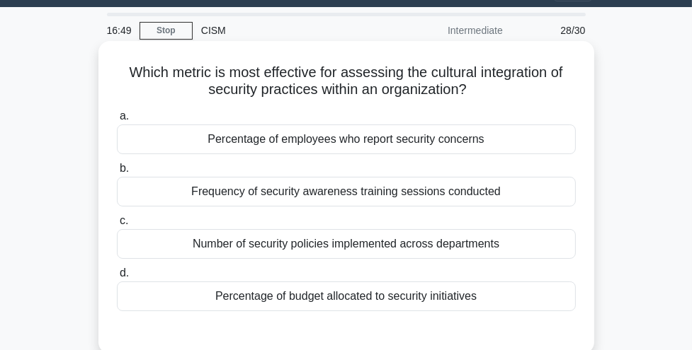
click at [306, 303] on div "Percentage of budget allocated to security initiatives" at bounding box center [346, 297] width 459 height 30
click at [117, 278] on input "d. Percentage of budget allocated to security initiatives" at bounding box center [117, 273] width 0 height 9
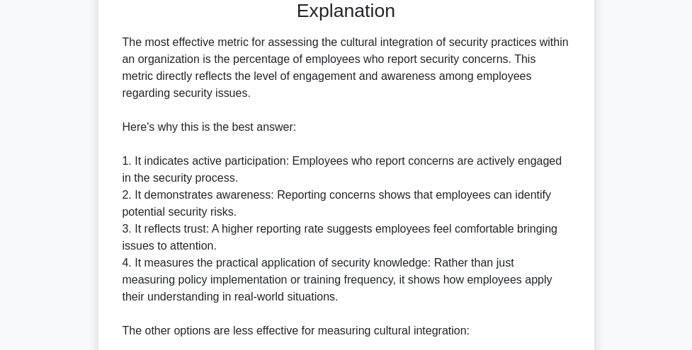
scroll to position [670, 0]
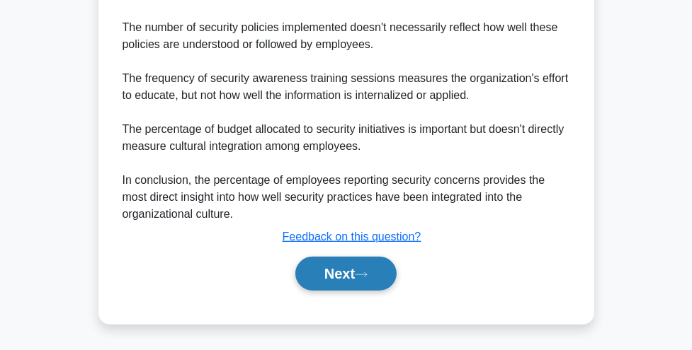
click at [332, 277] on button "Next" at bounding box center [345, 274] width 101 height 34
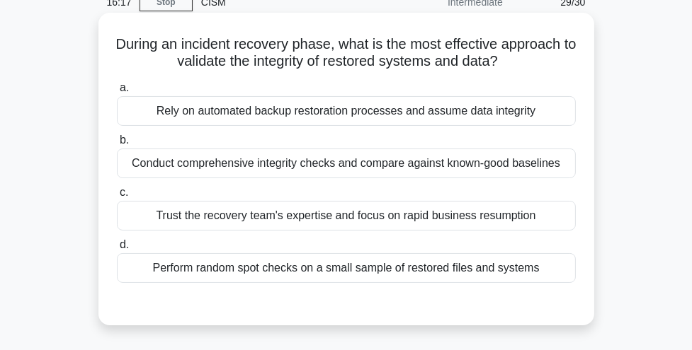
scroll to position [63, 0]
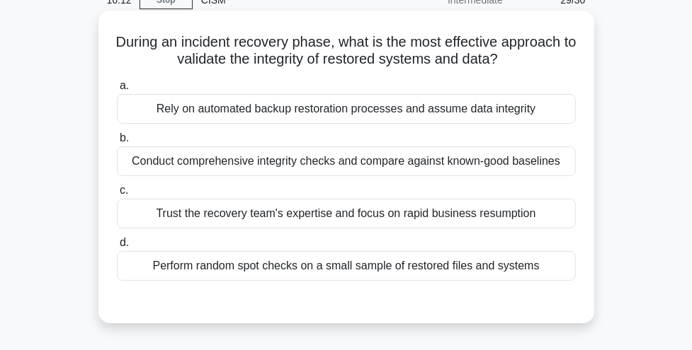
click at [352, 156] on div "Conduct comprehensive integrity checks and compare against known-good baselines" at bounding box center [346, 162] width 459 height 30
click at [117, 143] on input "b. Conduct comprehensive integrity checks and compare against known-good baseli…" at bounding box center [117, 138] width 0 height 9
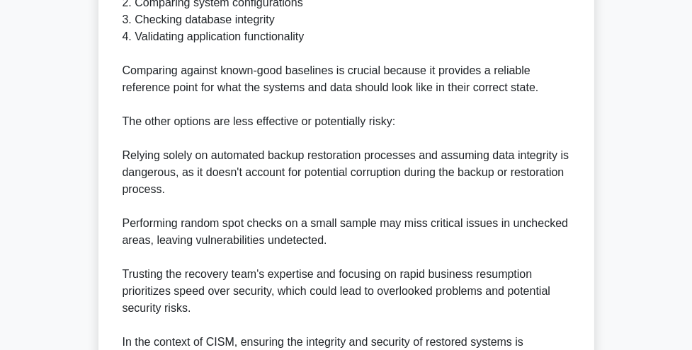
scroll to position [701, 0]
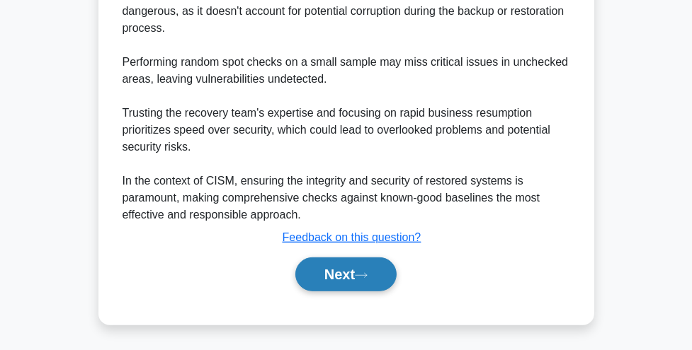
click at [343, 277] on button "Next" at bounding box center [345, 275] width 101 height 34
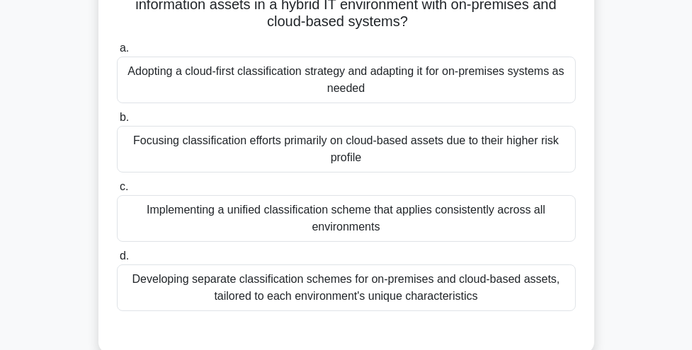
scroll to position [122, 0]
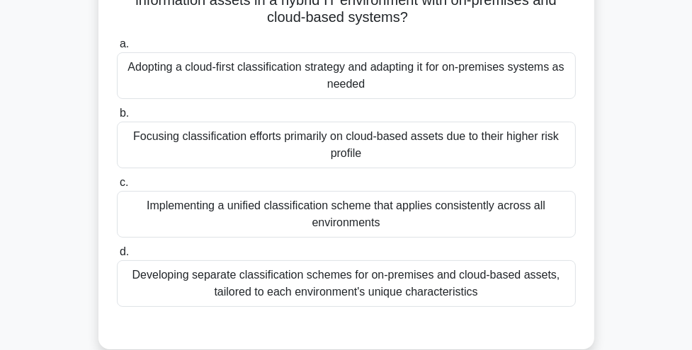
click at [357, 223] on div "Implementing a unified classification scheme that applies consistently across a…" at bounding box center [346, 214] width 459 height 47
click at [117, 188] on input "c. Implementing a unified classification scheme that applies consistently acros…" at bounding box center [117, 182] width 0 height 9
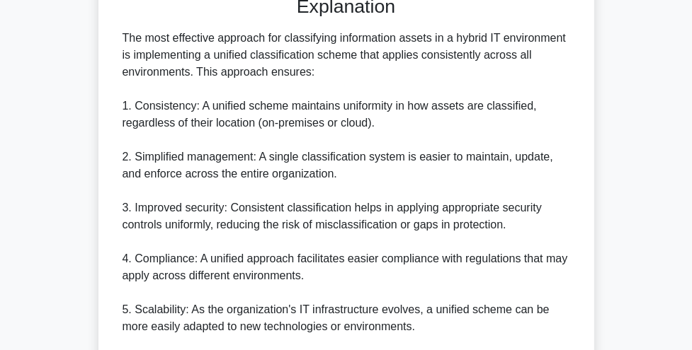
scroll to position [786, 0]
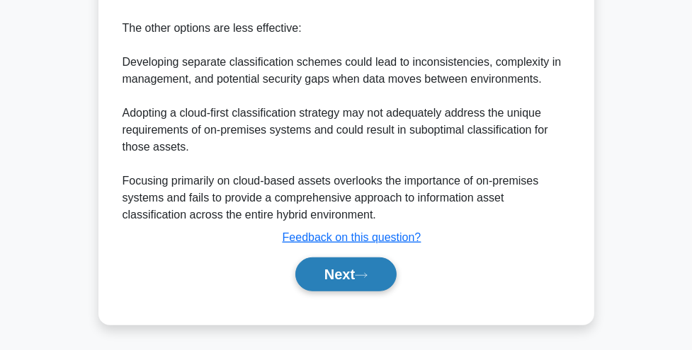
click at [345, 273] on button "Next" at bounding box center [345, 275] width 101 height 34
